Goal: Transaction & Acquisition: Purchase product/service

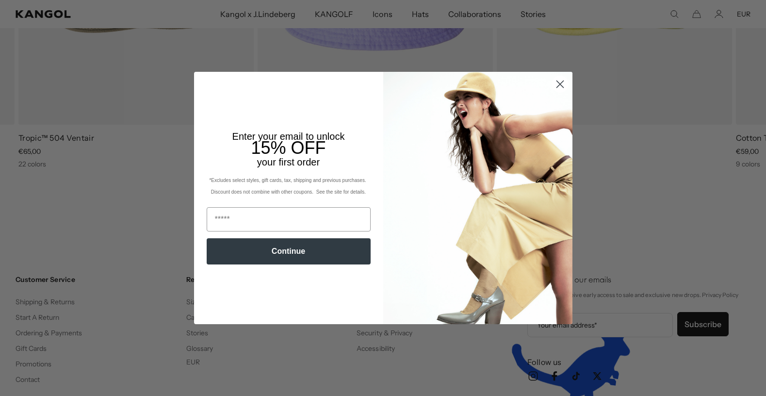
scroll to position [0, 200]
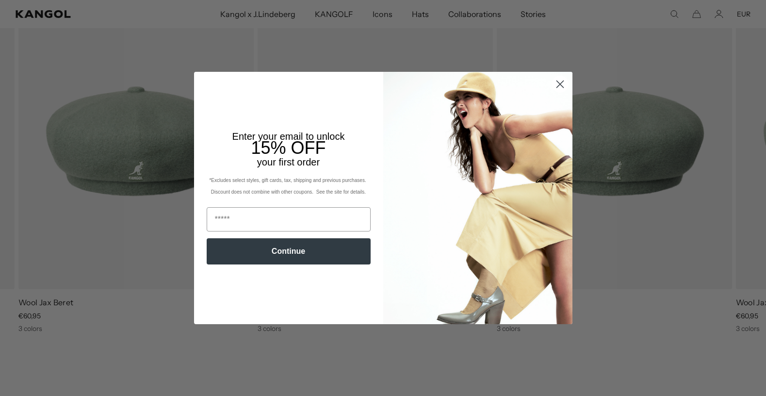
scroll to position [0, 200]
